Goal: Task Accomplishment & Management: Use online tool/utility

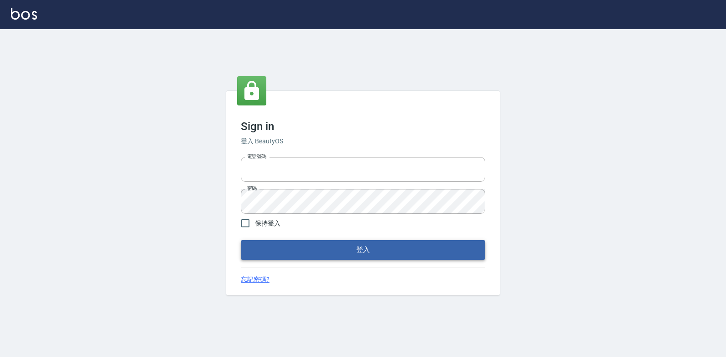
type input "047265856"
click at [336, 258] on button "登入" at bounding box center [363, 249] width 245 height 19
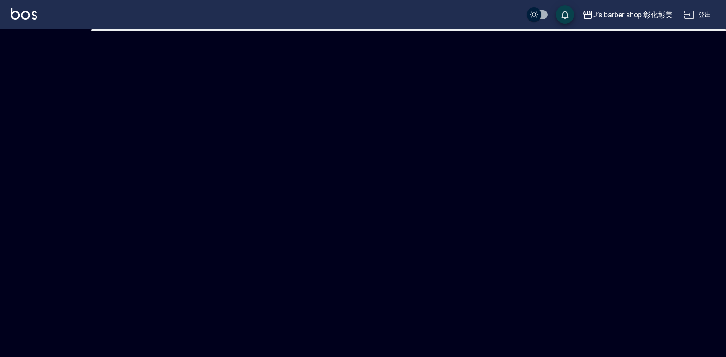
checkbox input "true"
